Goal: Find contact information

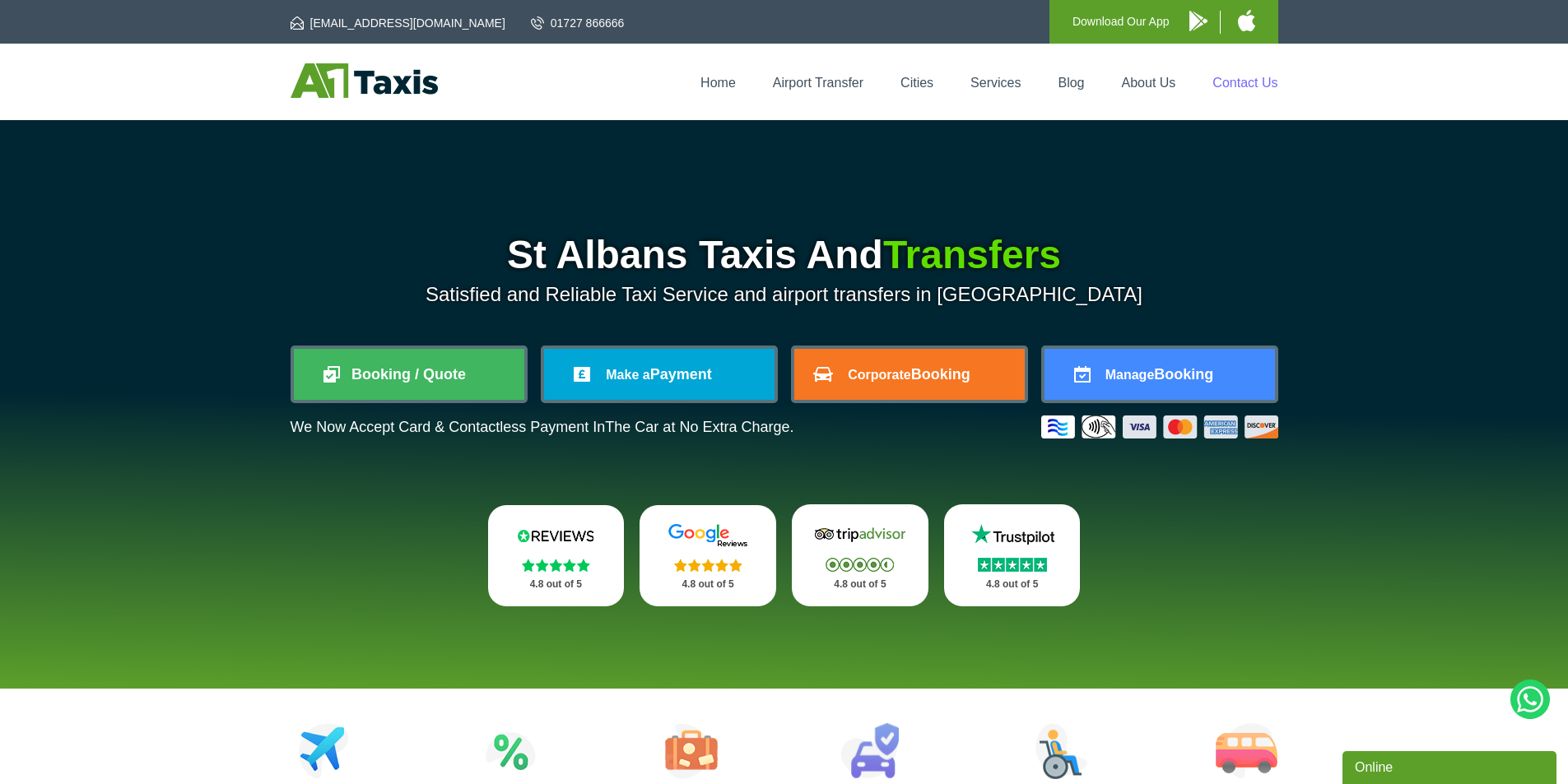
click at [1249, 79] on link "Contact Us" at bounding box center [1244, 83] width 65 height 14
